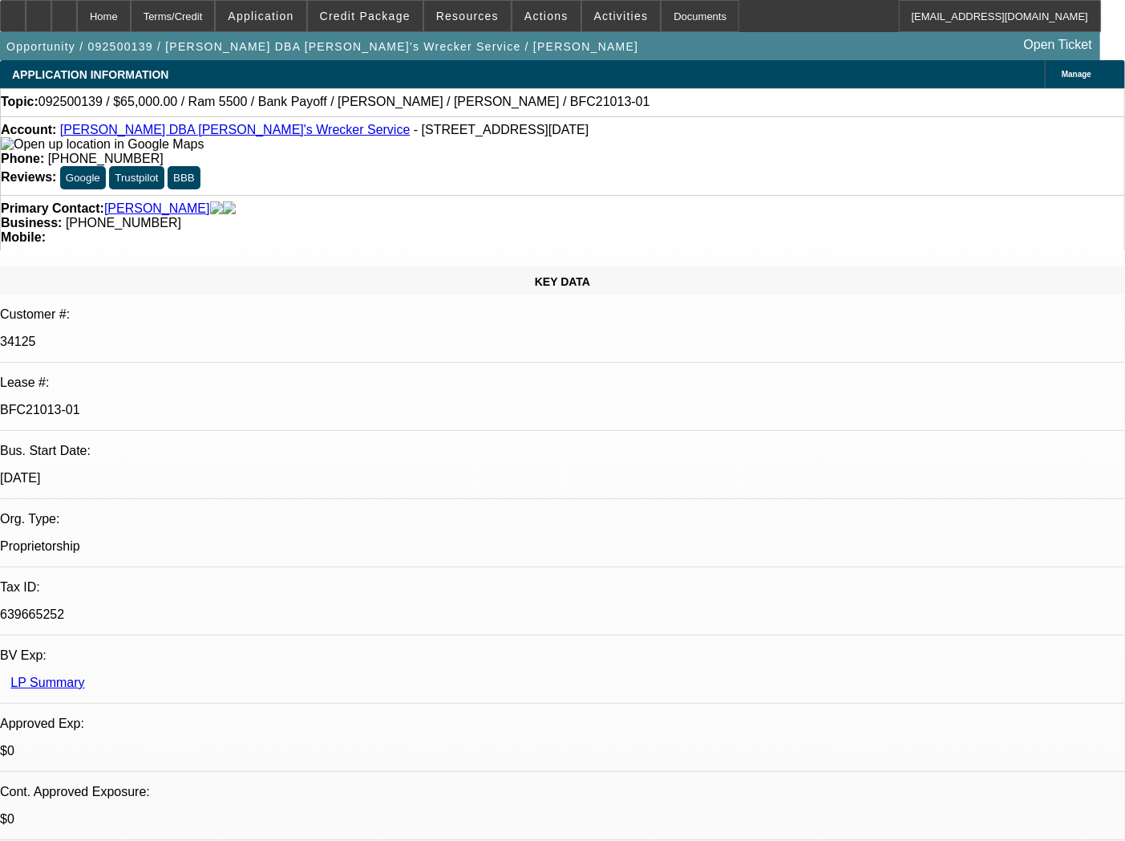
select select "0"
select select "6"
select select "0"
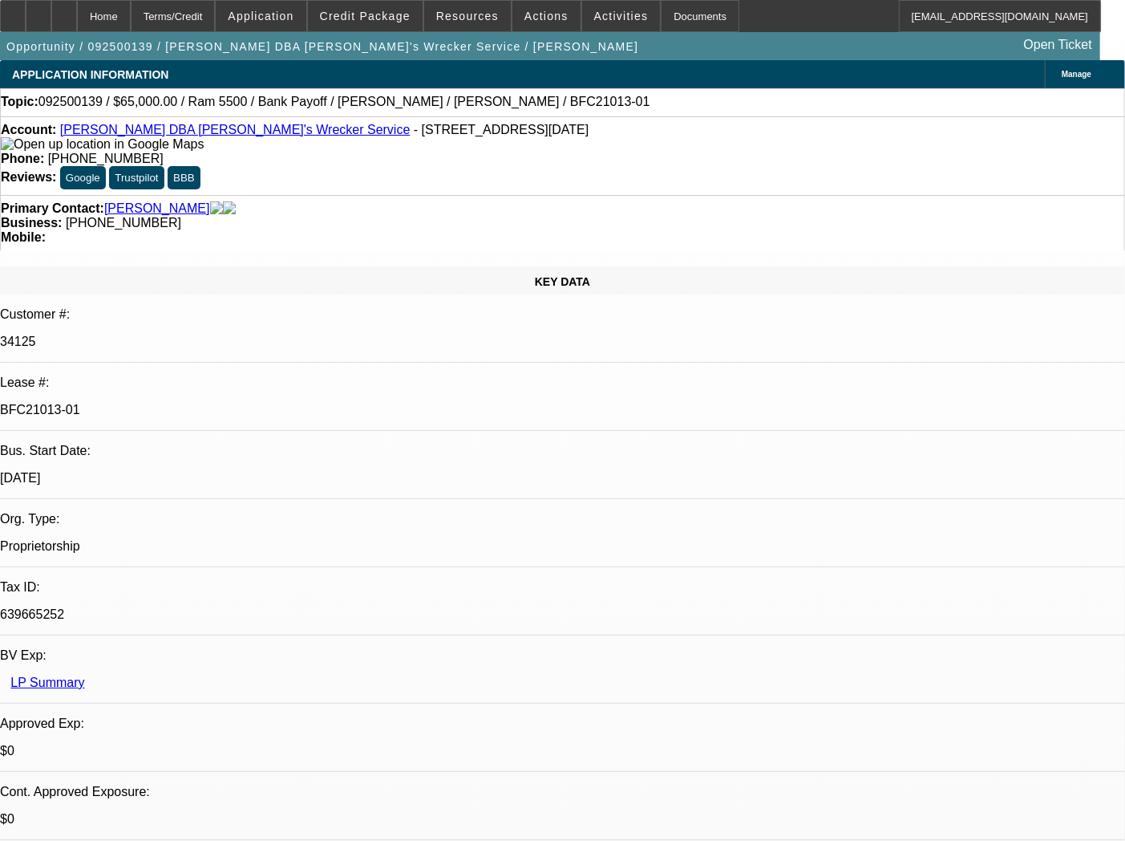
select select "0"
select select "6"
select select "0"
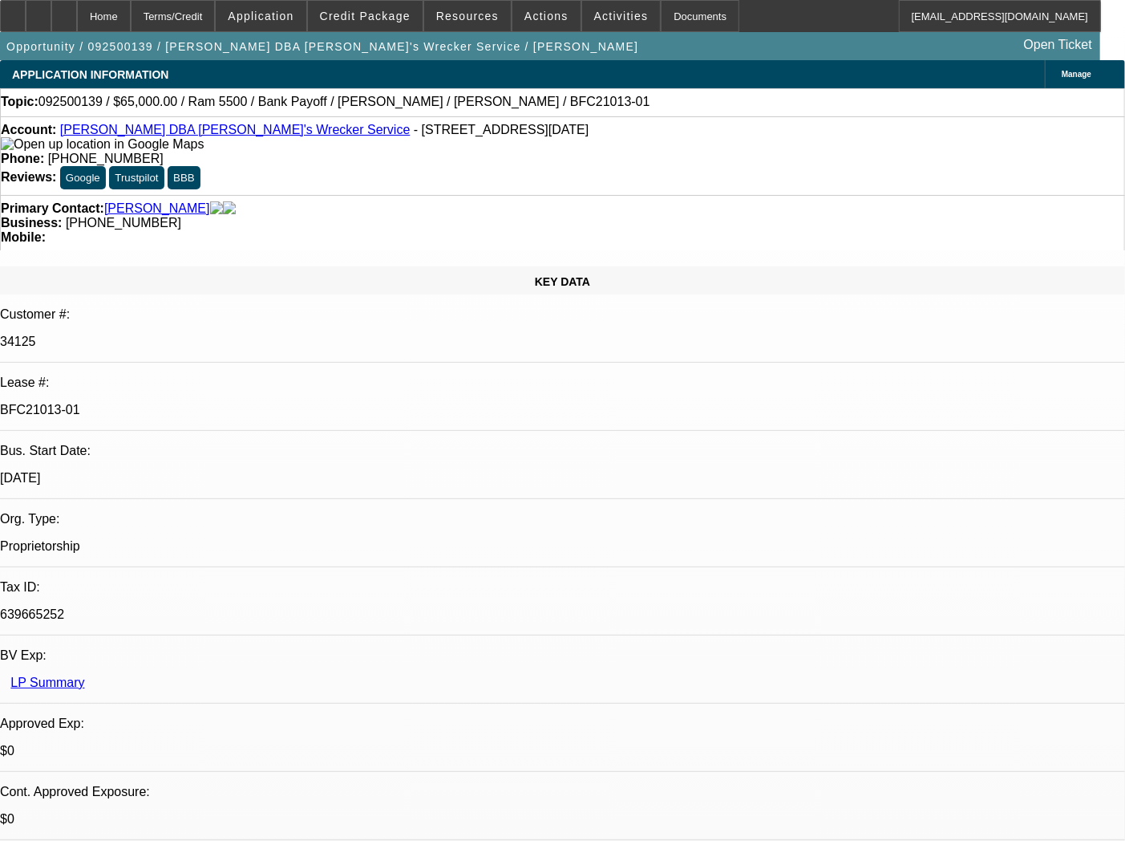
select select "0"
select select "6"
select select "0"
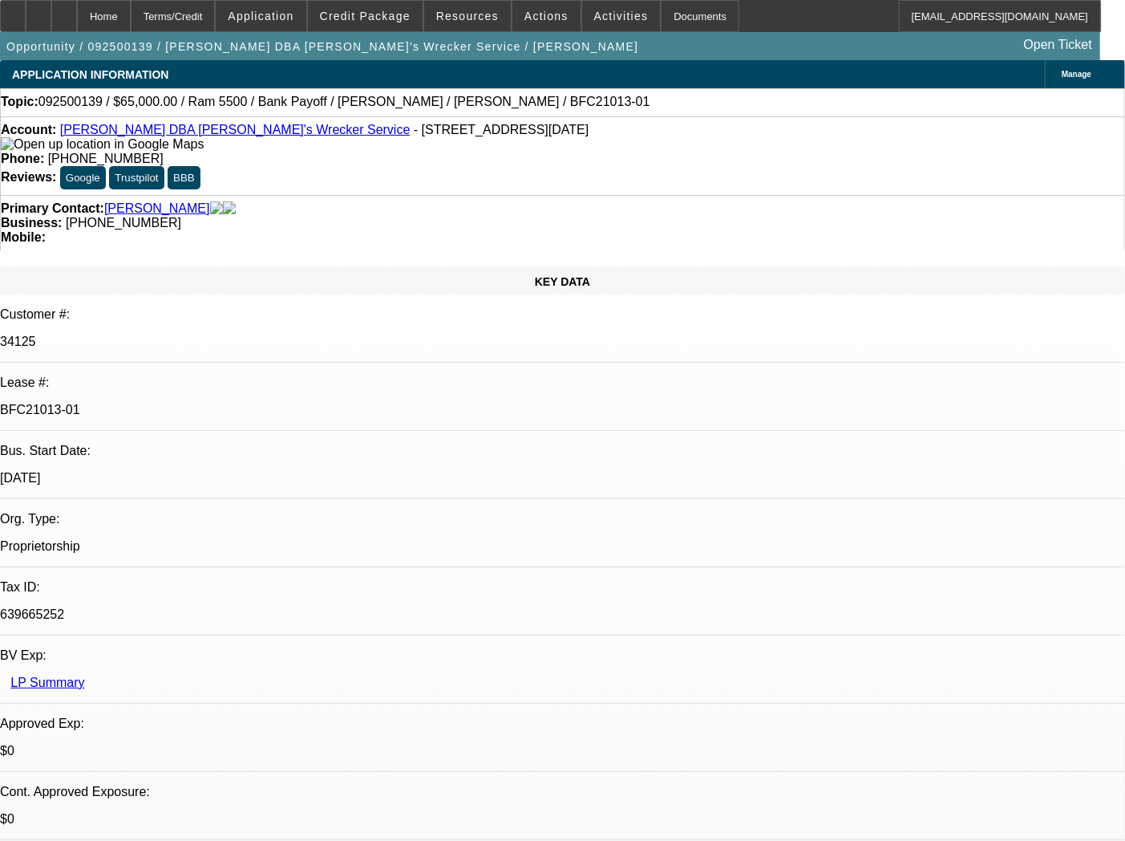
select select "6"
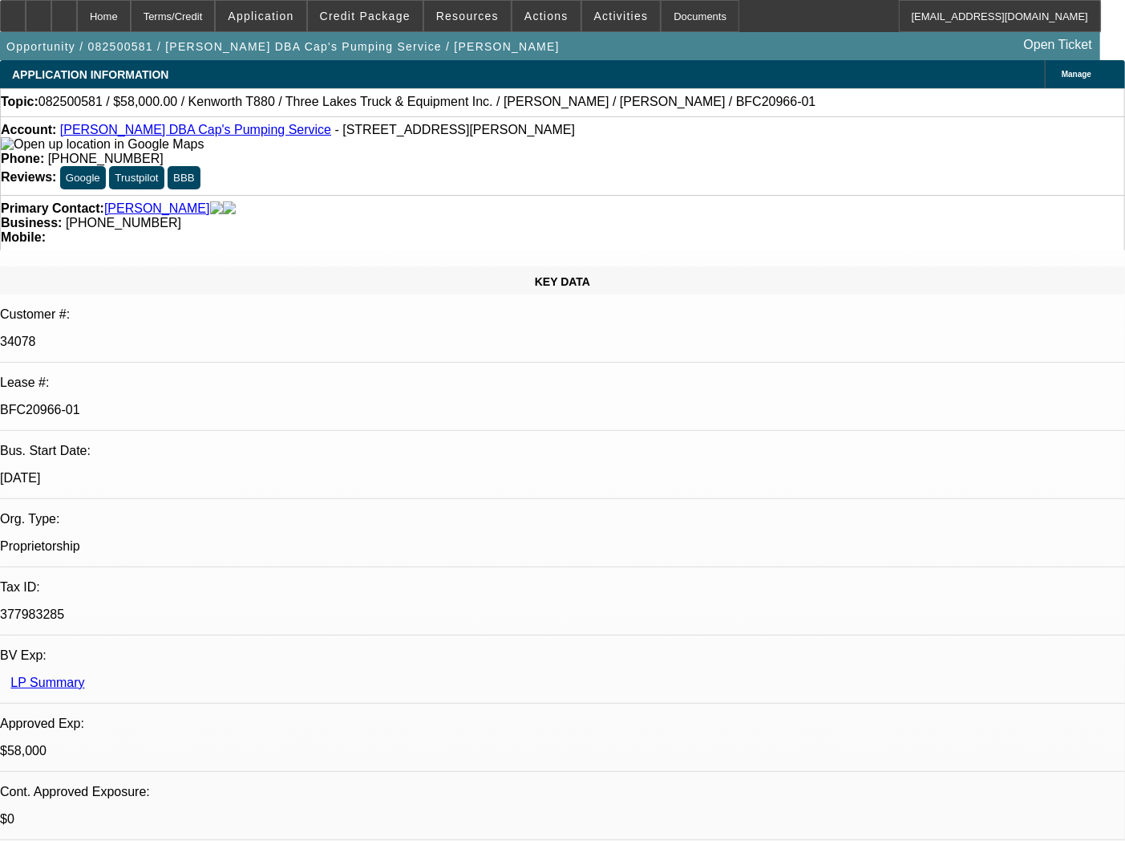
select select "0"
select select "9"
select select "0"
select select "6"
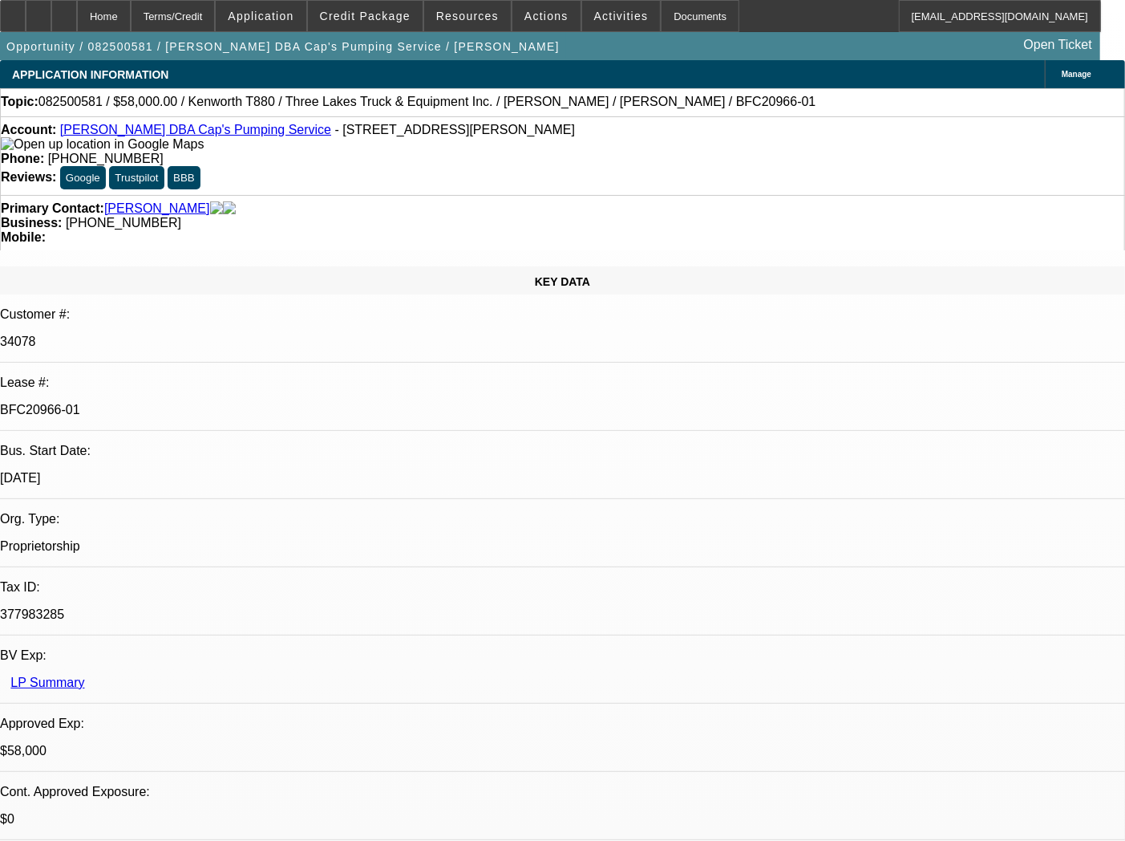
select select "0"
select select "9"
select select "0"
select select "6"
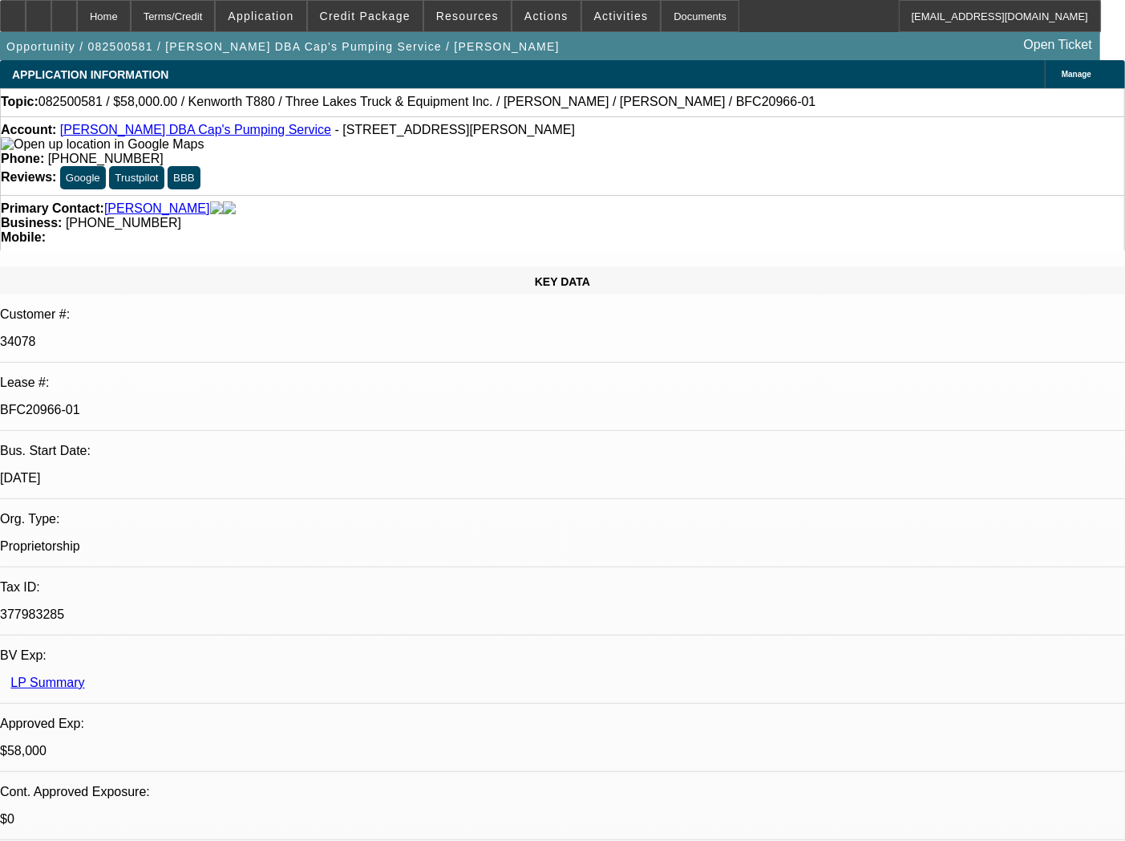
select select "0"
select select "9"
select select "0"
select select "6"
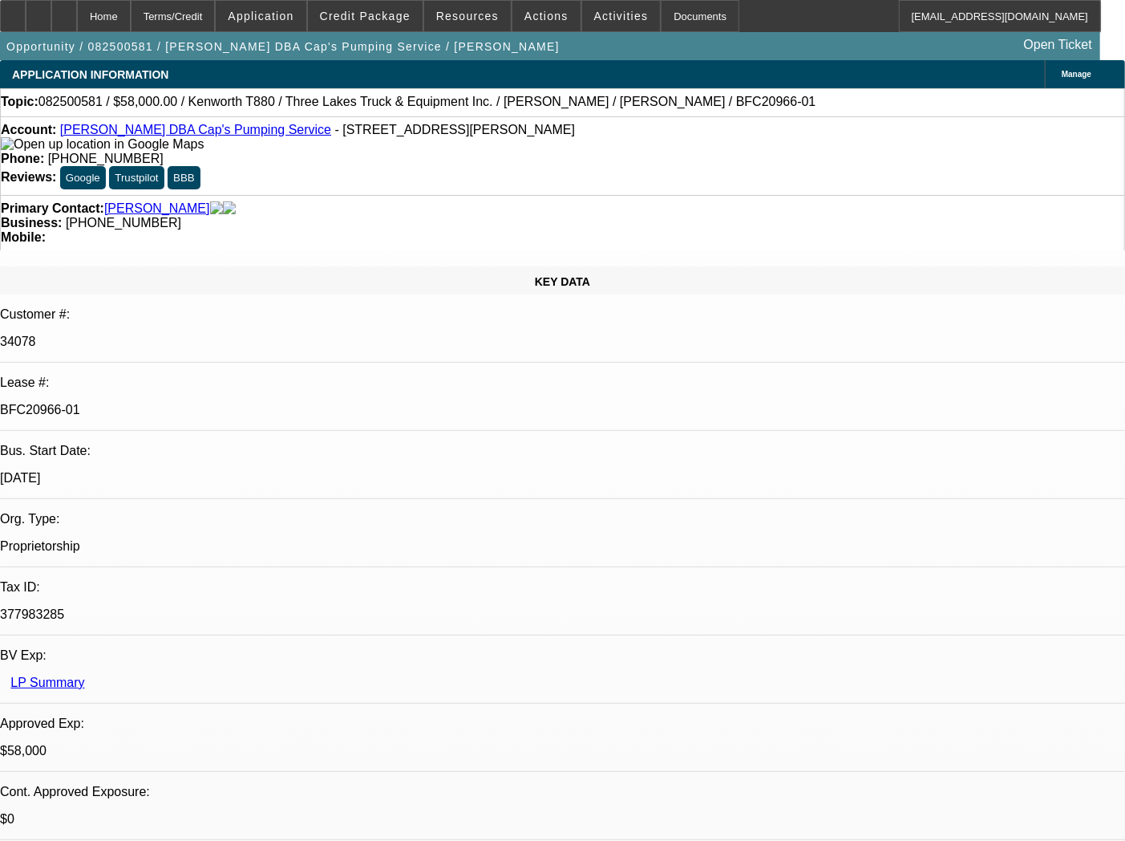
select select "0"
select select "9"
select select "0.1"
select select "4"
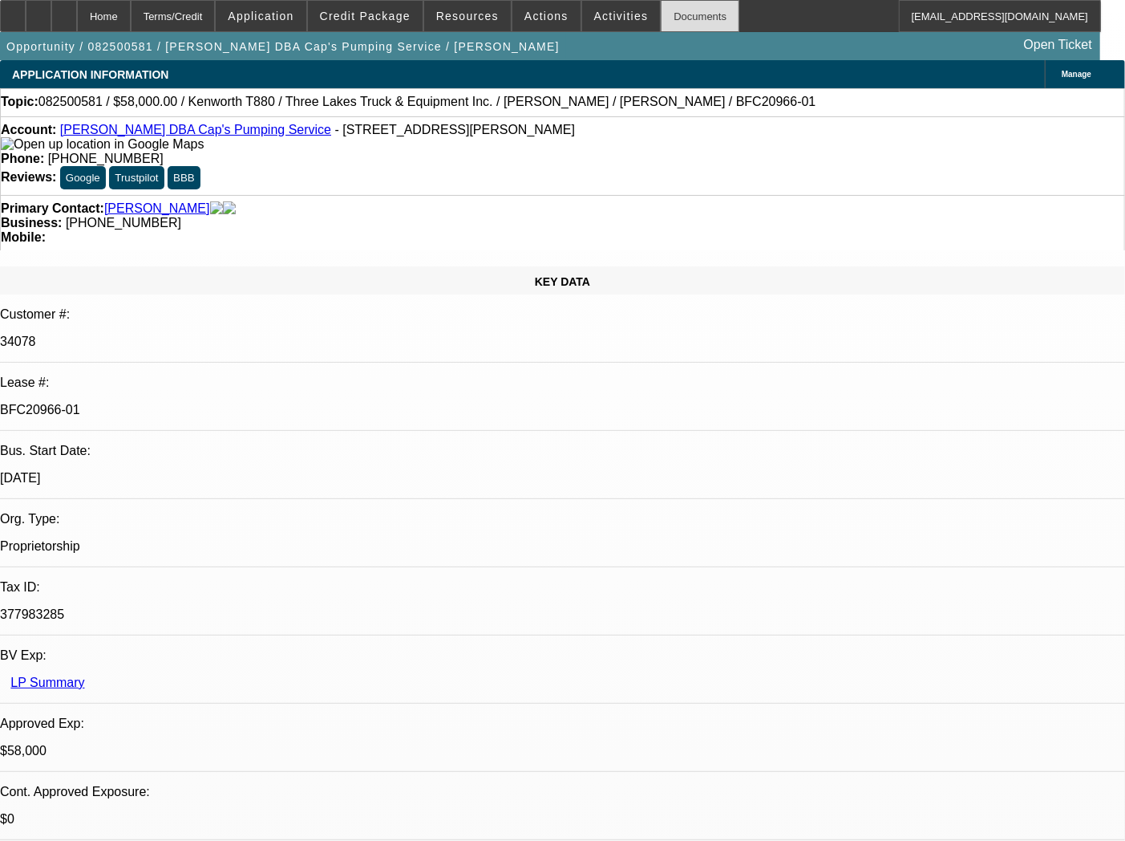
click at [664, 6] on div "Documents" at bounding box center [700, 16] width 79 height 32
